Goal: Task Accomplishment & Management: Use online tool/utility

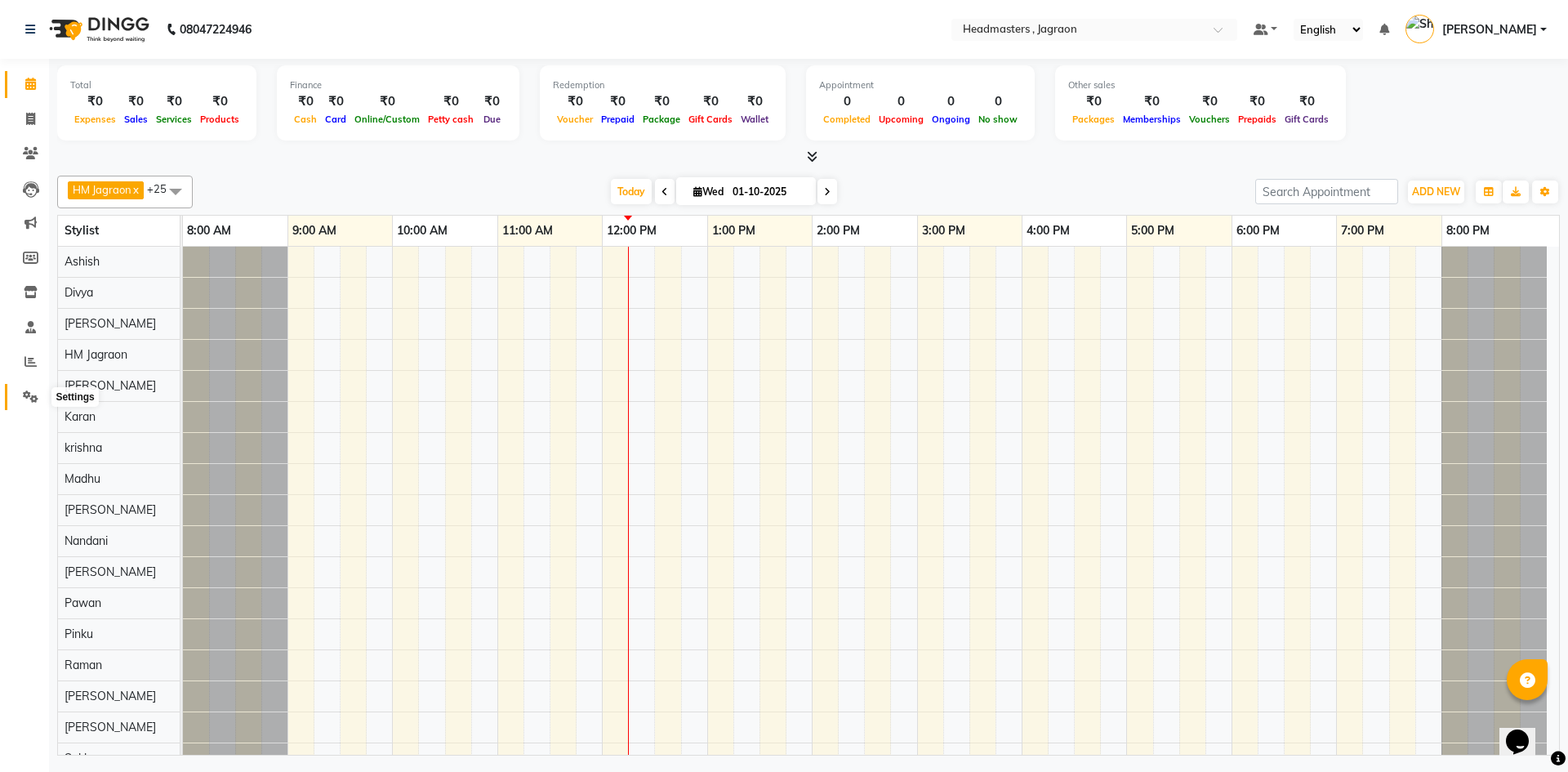
click at [37, 393] on icon at bounding box center [31, 397] width 15 height 12
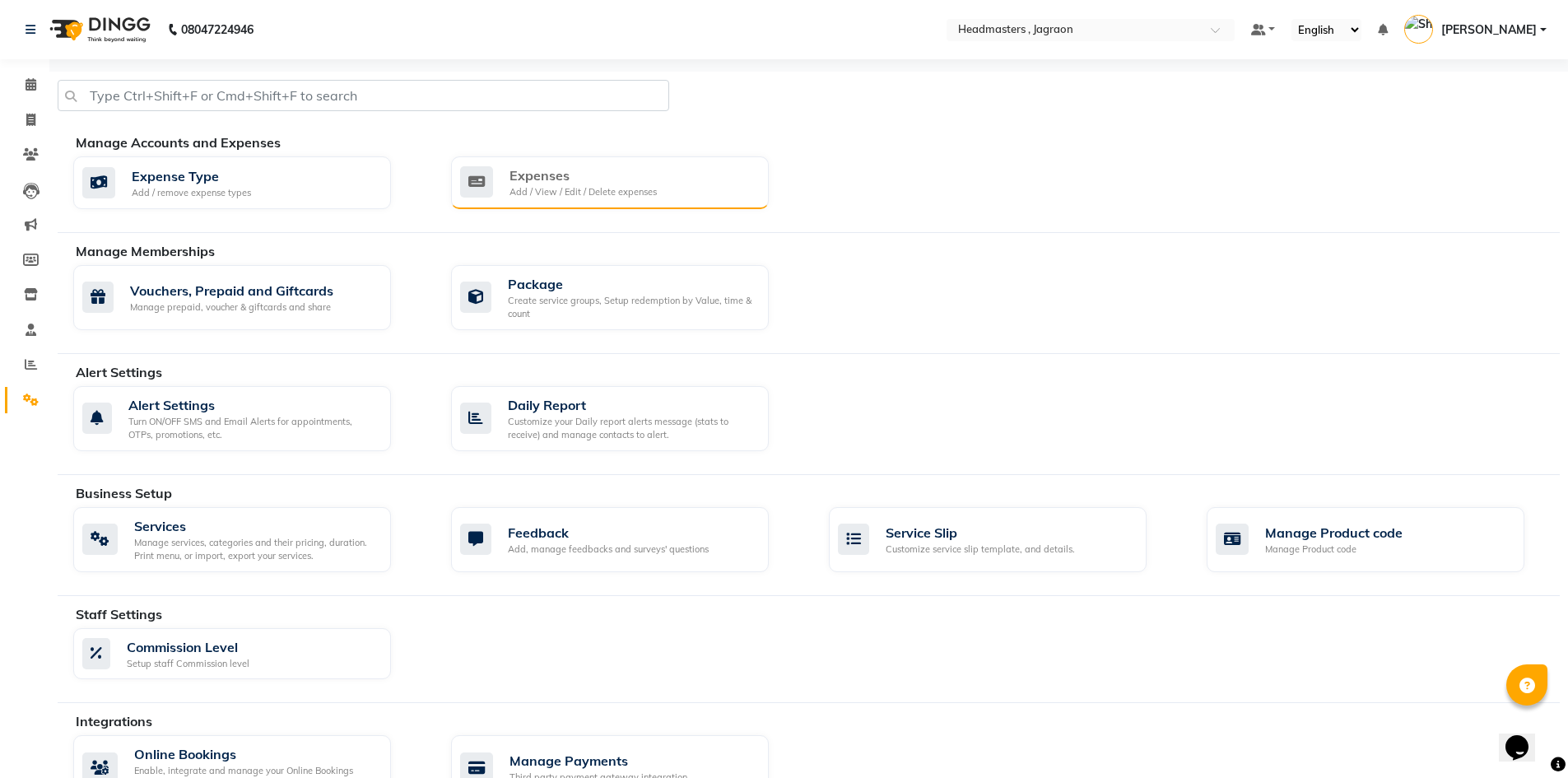
click at [583, 188] on div "Add / View / Edit / Delete expenses" at bounding box center [584, 193] width 147 height 14
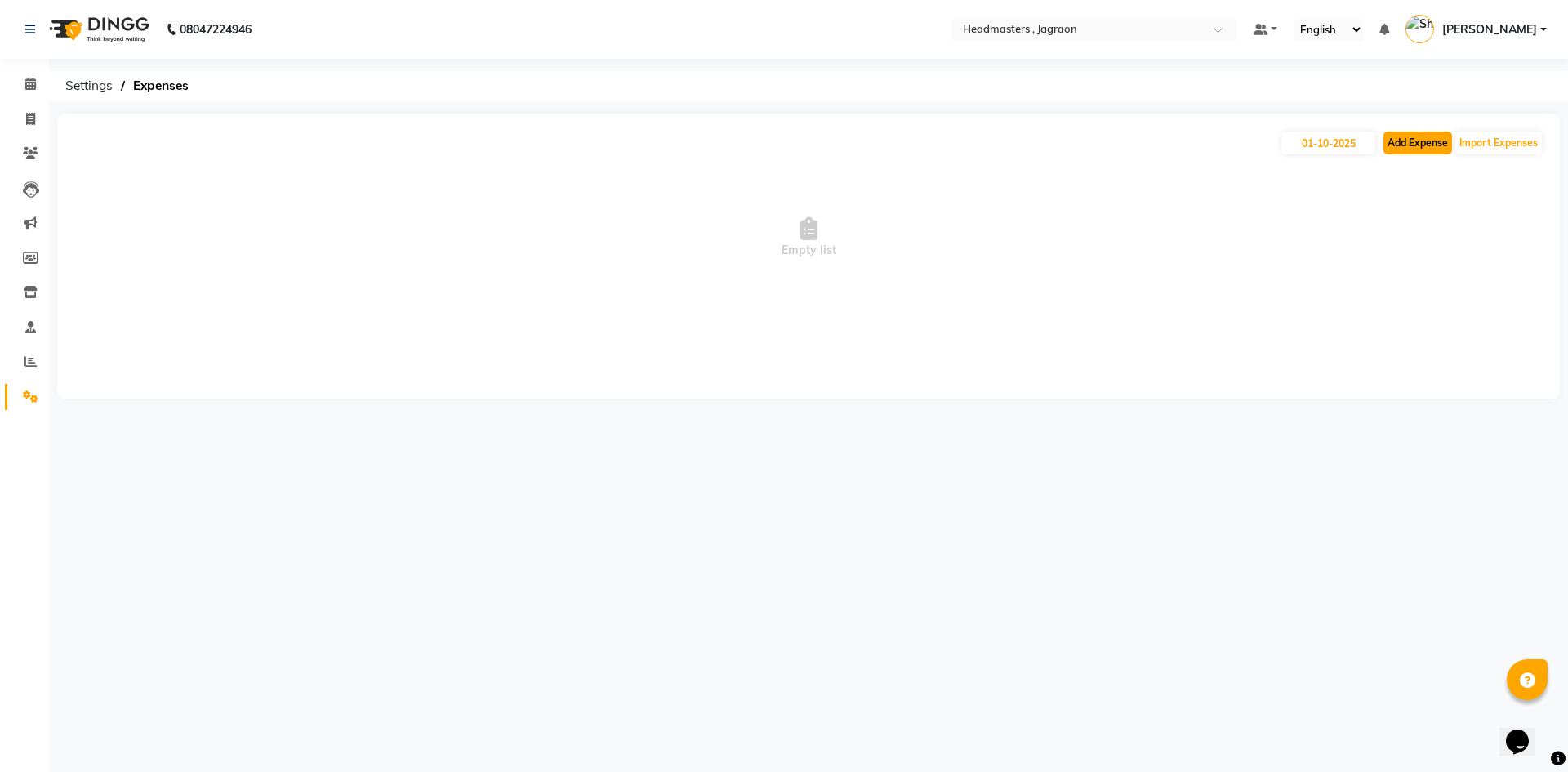
click at [1427, 140] on button "Add Expense" at bounding box center [1418, 143] width 69 height 23
select select "6001"
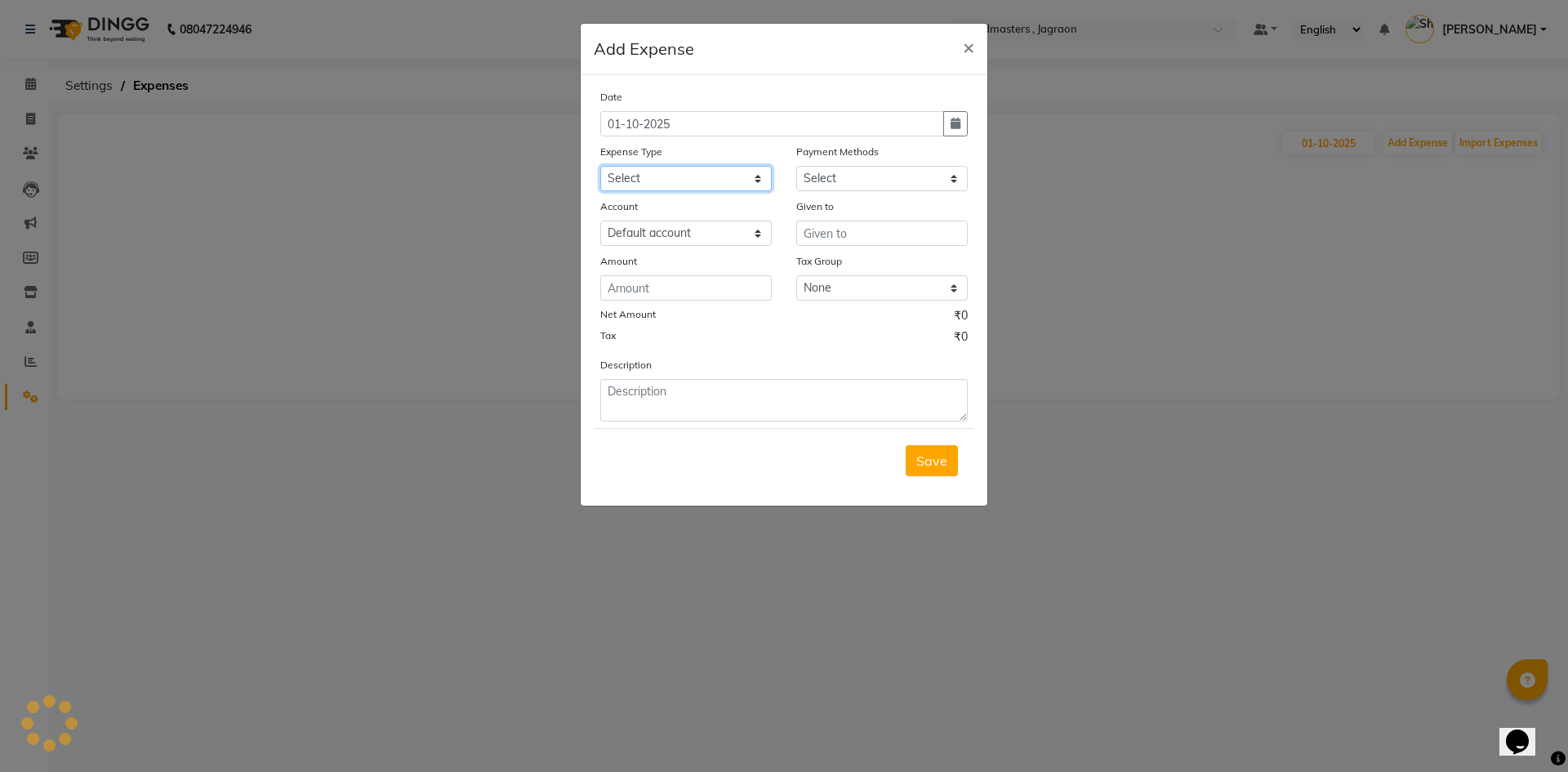
click at [648, 177] on select "Select Advance Salary Bank charges Car maintenance Cash transfer to bank Cash t…" at bounding box center [686, 178] width 171 height 25
select select "17179"
click at [601, 166] on select "Select Advance Salary Bank charges Car maintenance Cash transfer to bank Cash t…" at bounding box center [686, 178] width 171 height 25
click at [843, 179] on select "Select UPI CARD Complimentary Voucher Wallet Package Prepaid Cash" at bounding box center [881, 178] width 171 height 25
select select "116"
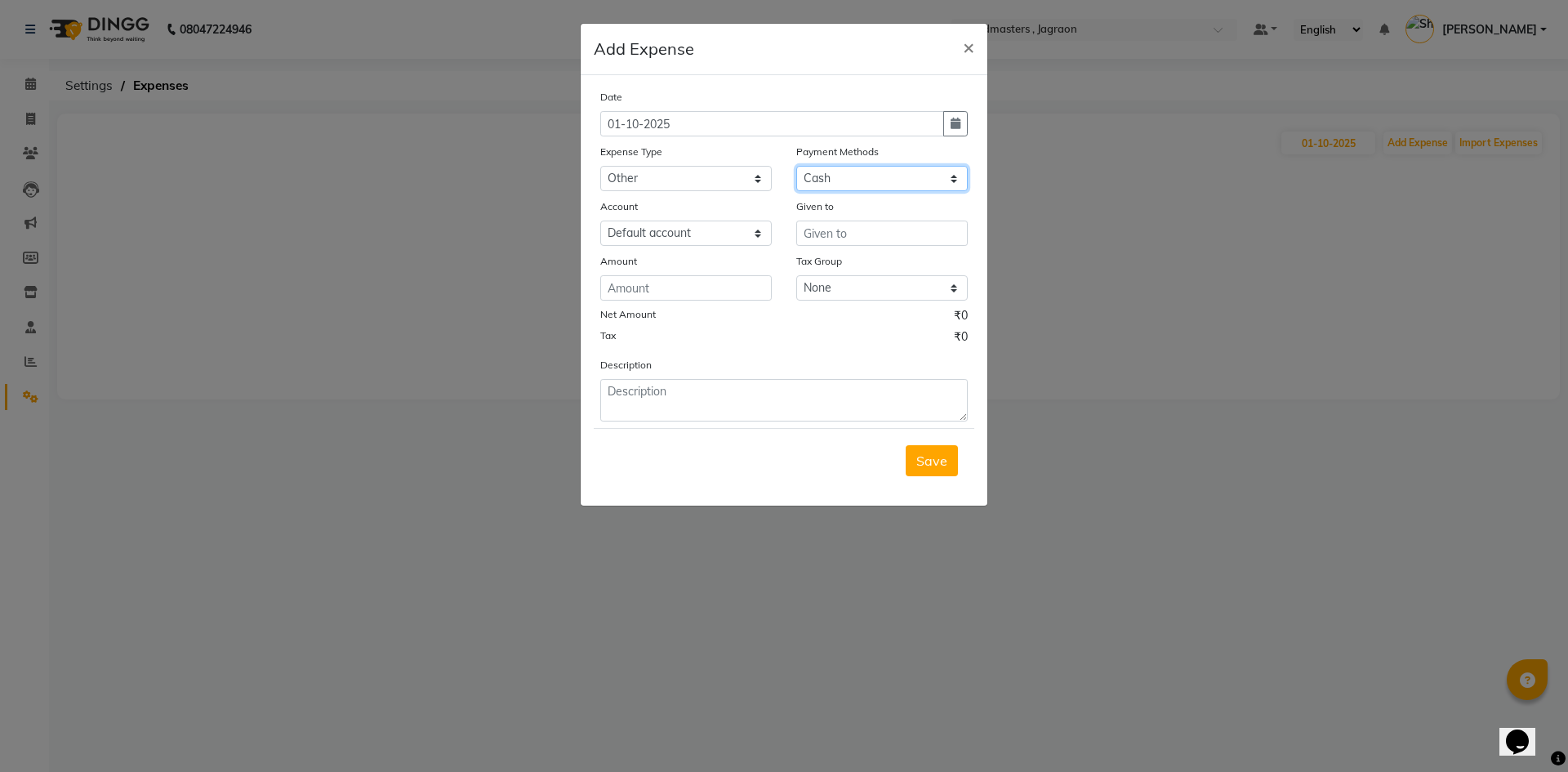
click at [796, 166] on select "Select UPI CARD Complimentary Voucher Wallet Package Prepaid Cash" at bounding box center [881, 178] width 171 height 25
click at [688, 300] on input "number" at bounding box center [686, 287] width 171 height 25
type input "200"
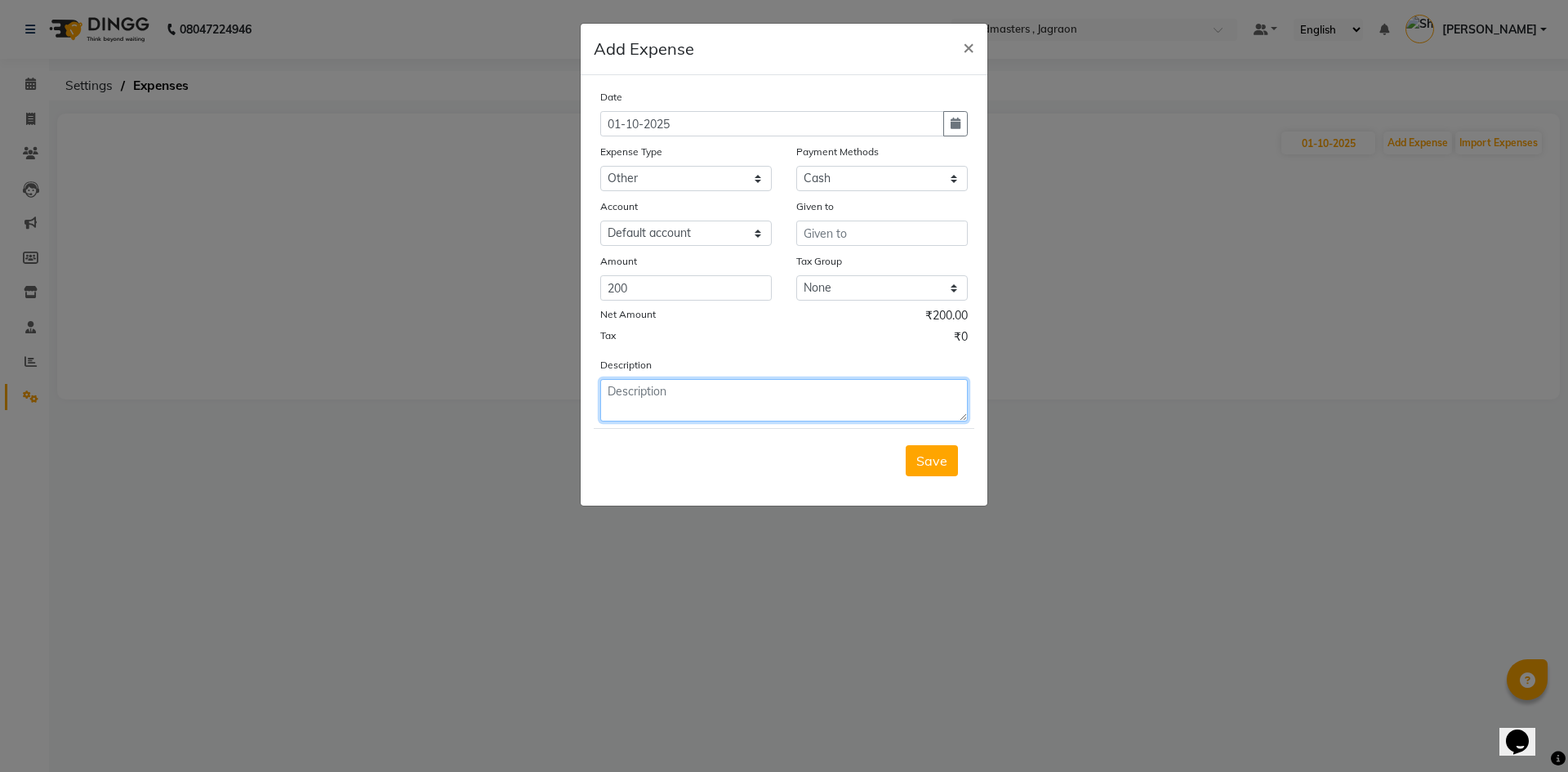
click at [706, 393] on textarea at bounding box center [784, 399] width 367 height 42
type textarea "COLD SANDWICH"
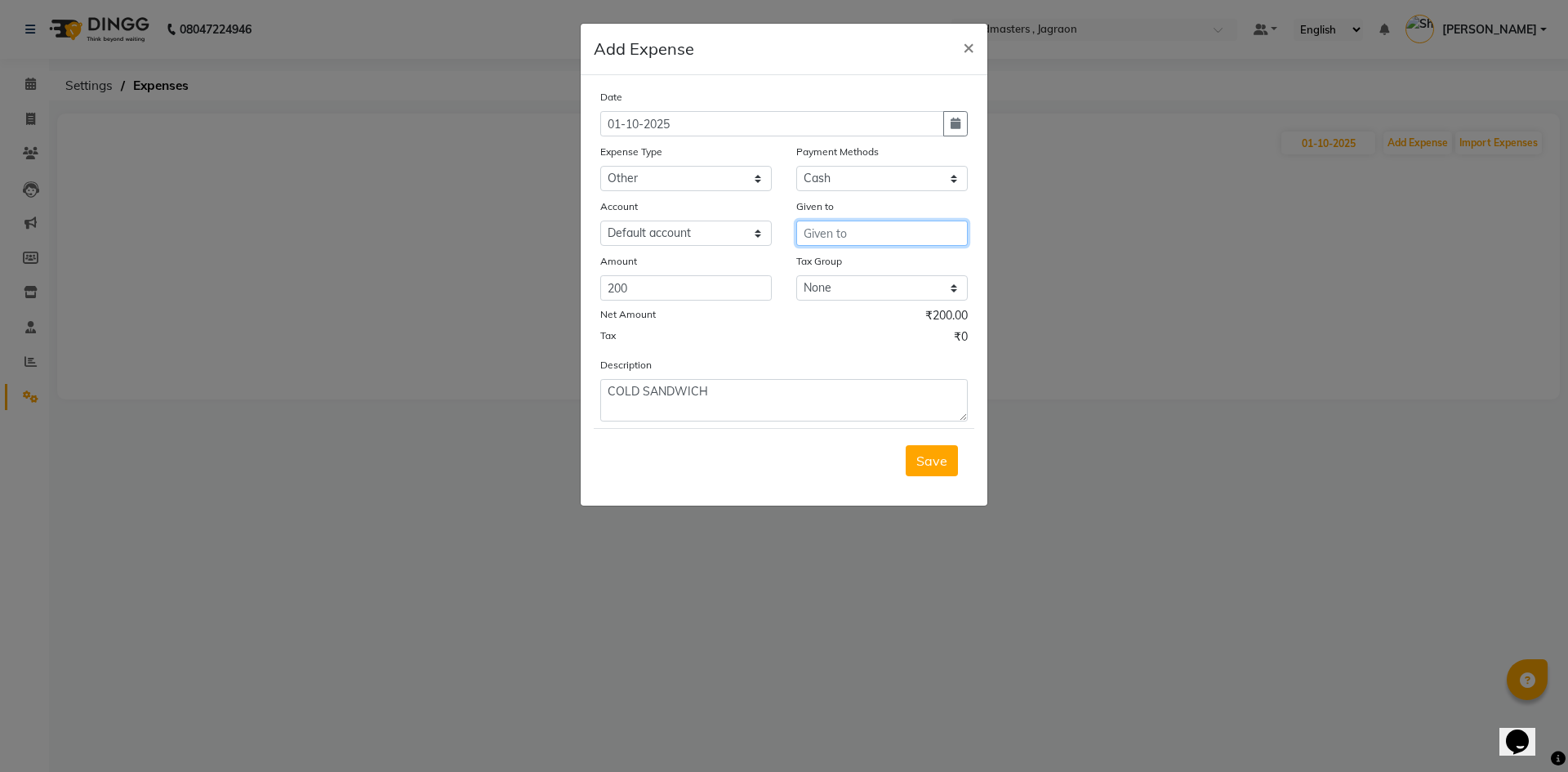
click at [848, 232] on input "text" at bounding box center [881, 232] width 171 height 25
type input "WINNIE"
click at [932, 456] on span "Save" at bounding box center [932, 460] width 31 height 16
